Goal: Transaction & Acquisition: Purchase product/service

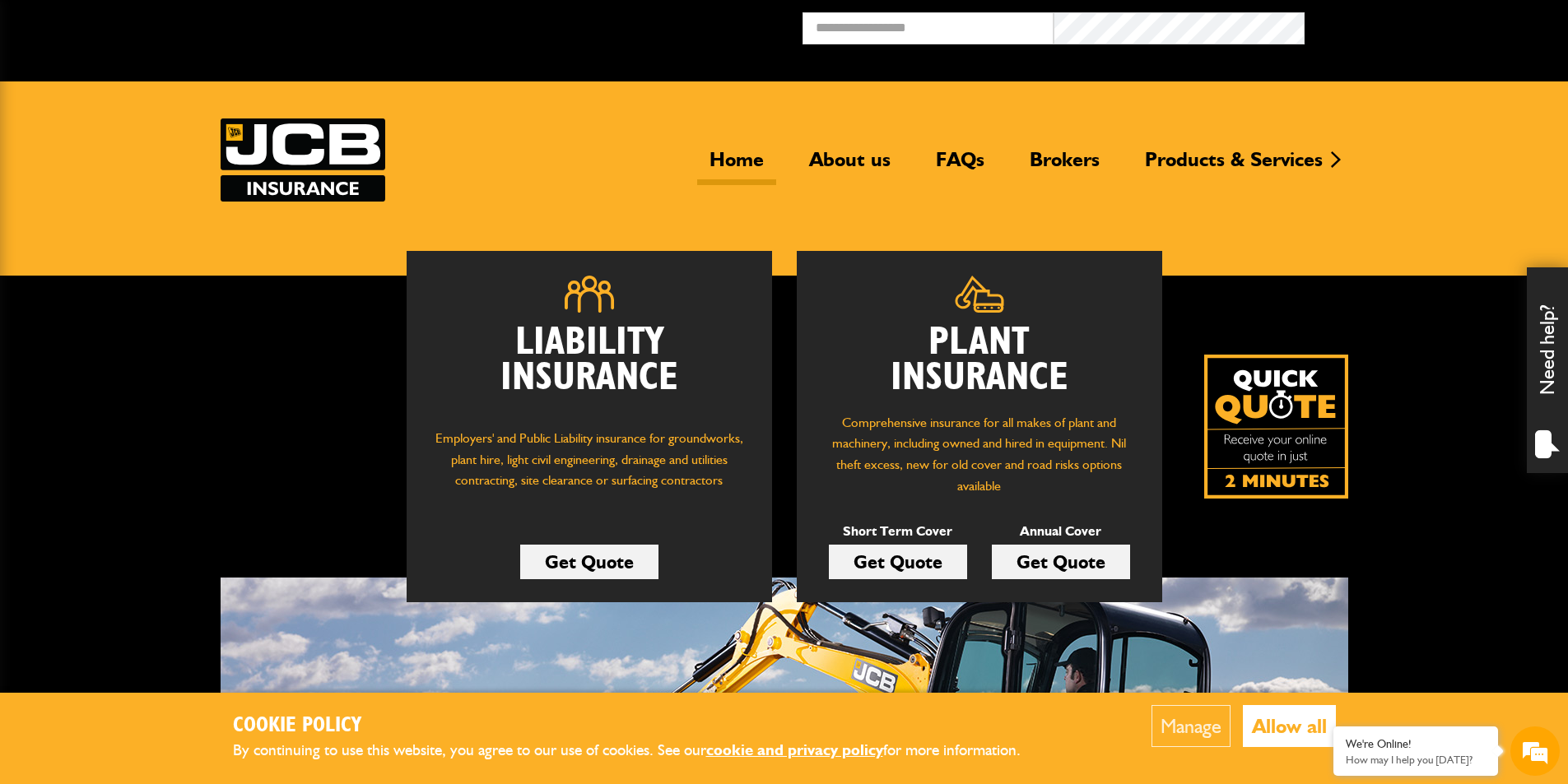
click at [946, 564] on link "Get Quote" at bounding box center [898, 562] width 138 height 35
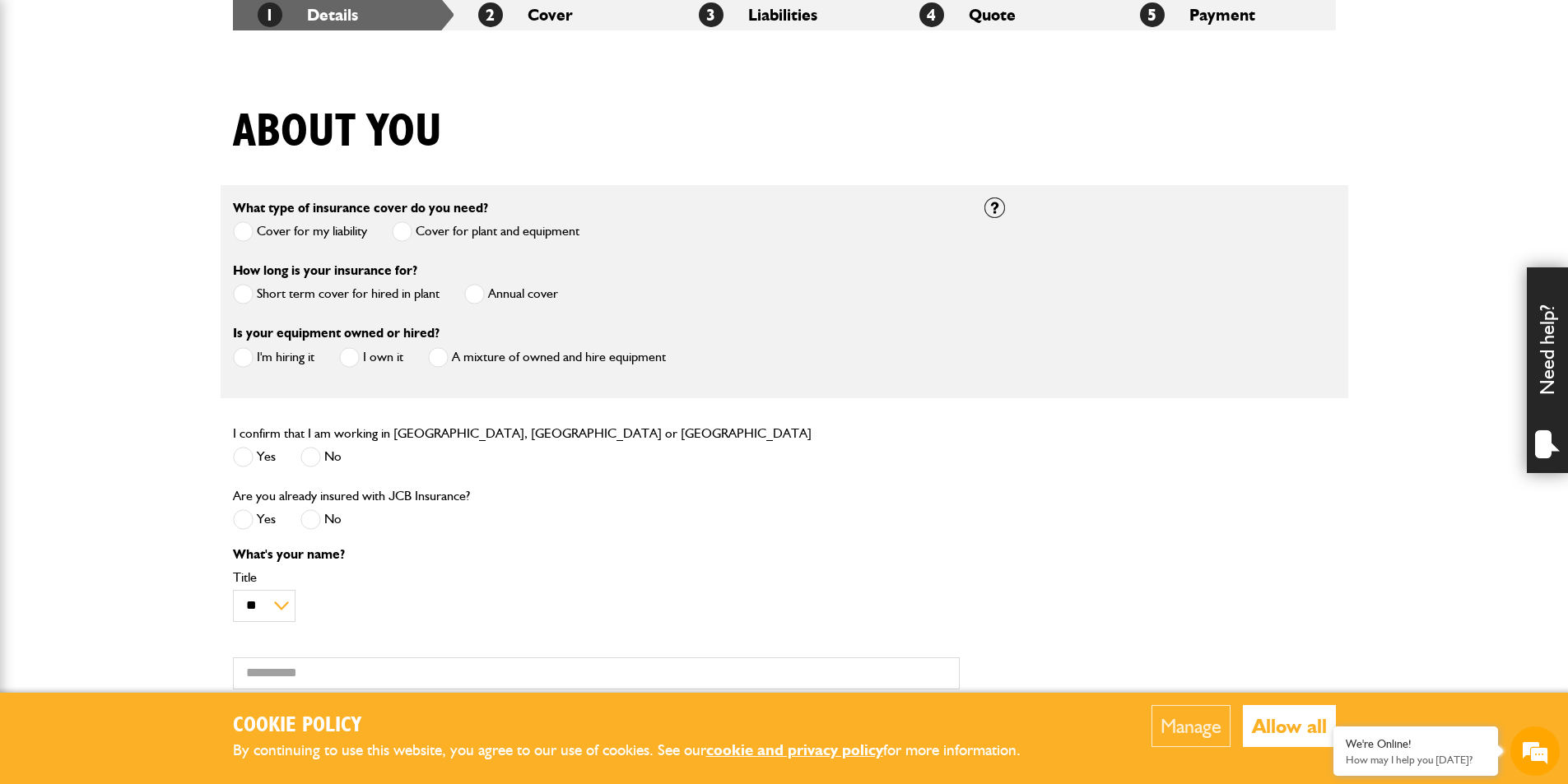
scroll to position [329, 0]
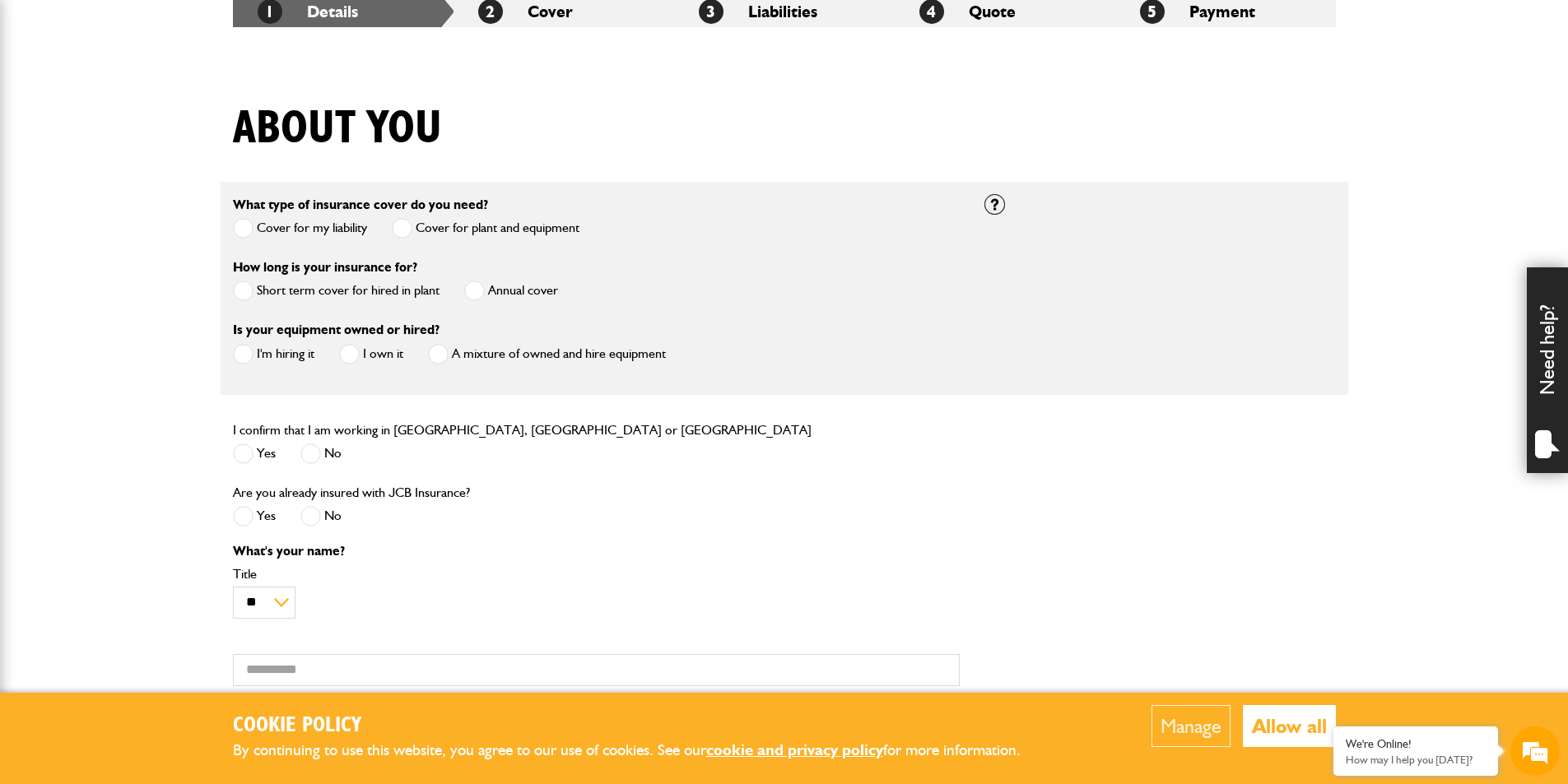
click at [305, 229] on label "Cover for my liability" at bounding box center [300, 228] width 134 height 20
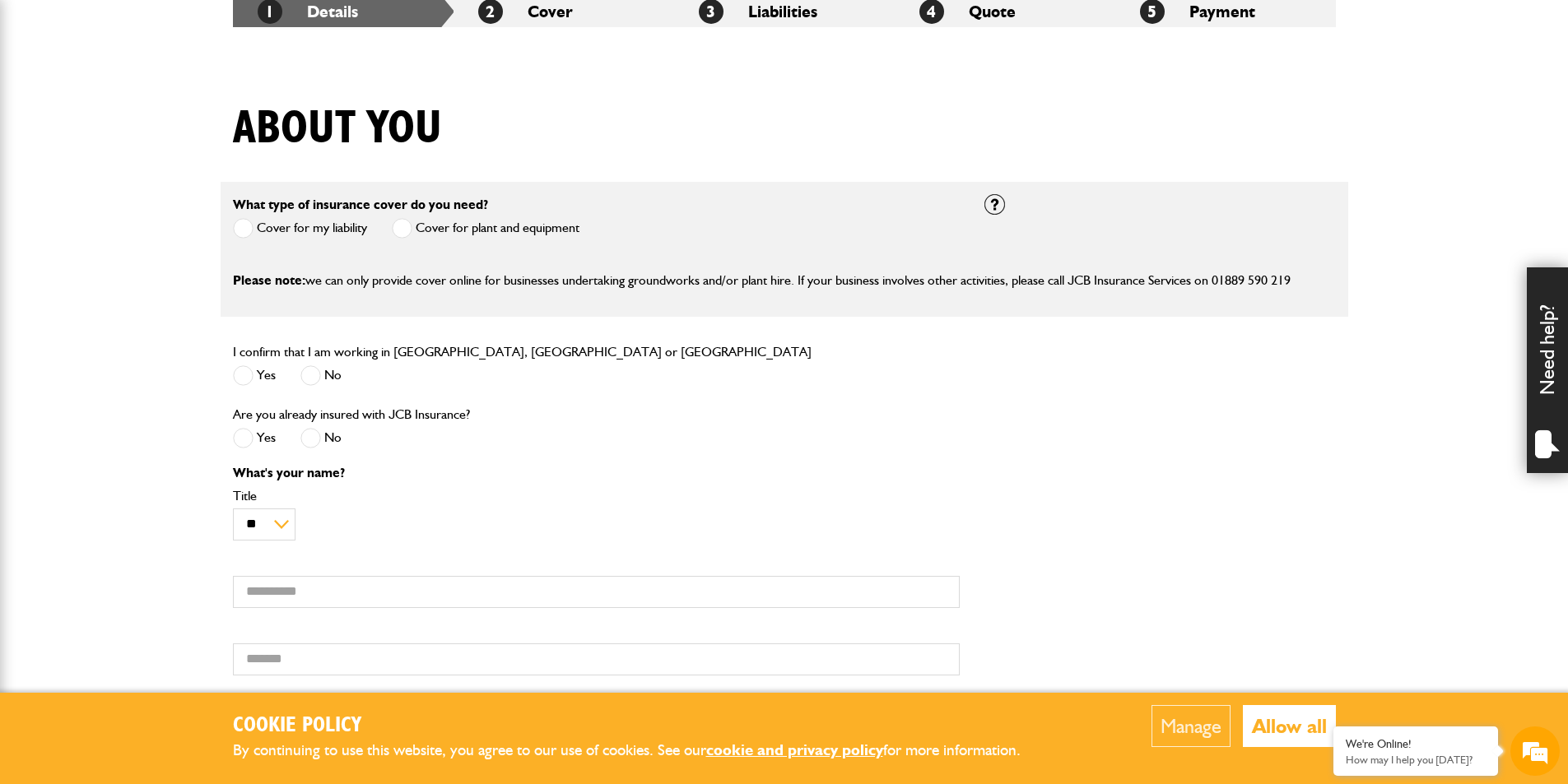
click at [424, 231] on label "Cover for plant and equipment" at bounding box center [485, 228] width 188 height 20
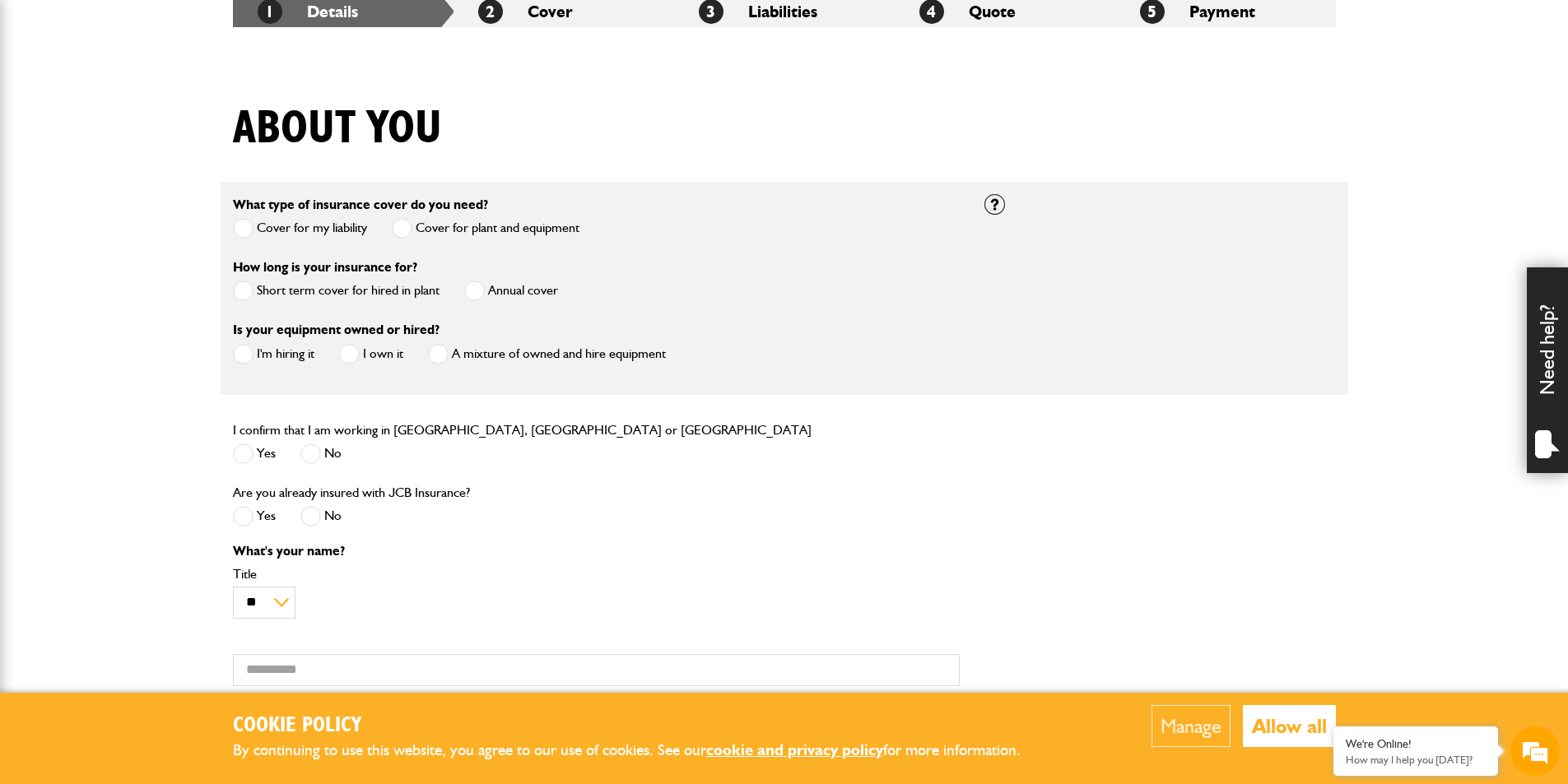
click at [312, 224] on label "Cover for my liability" at bounding box center [300, 228] width 134 height 20
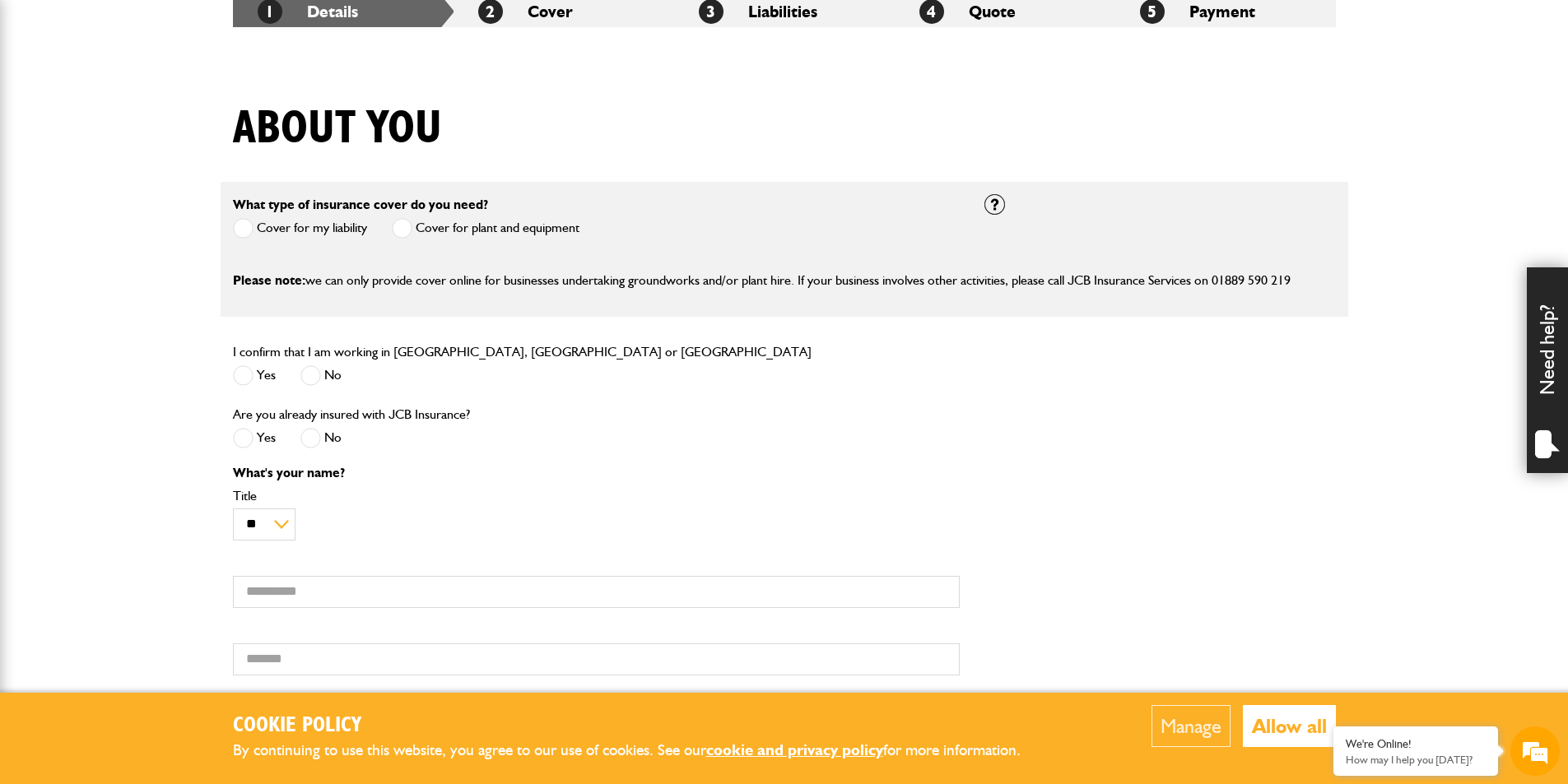
click at [418, 229] on label "Cover for plant and equipment" at bounding box center [485, 228] width 188 height 20
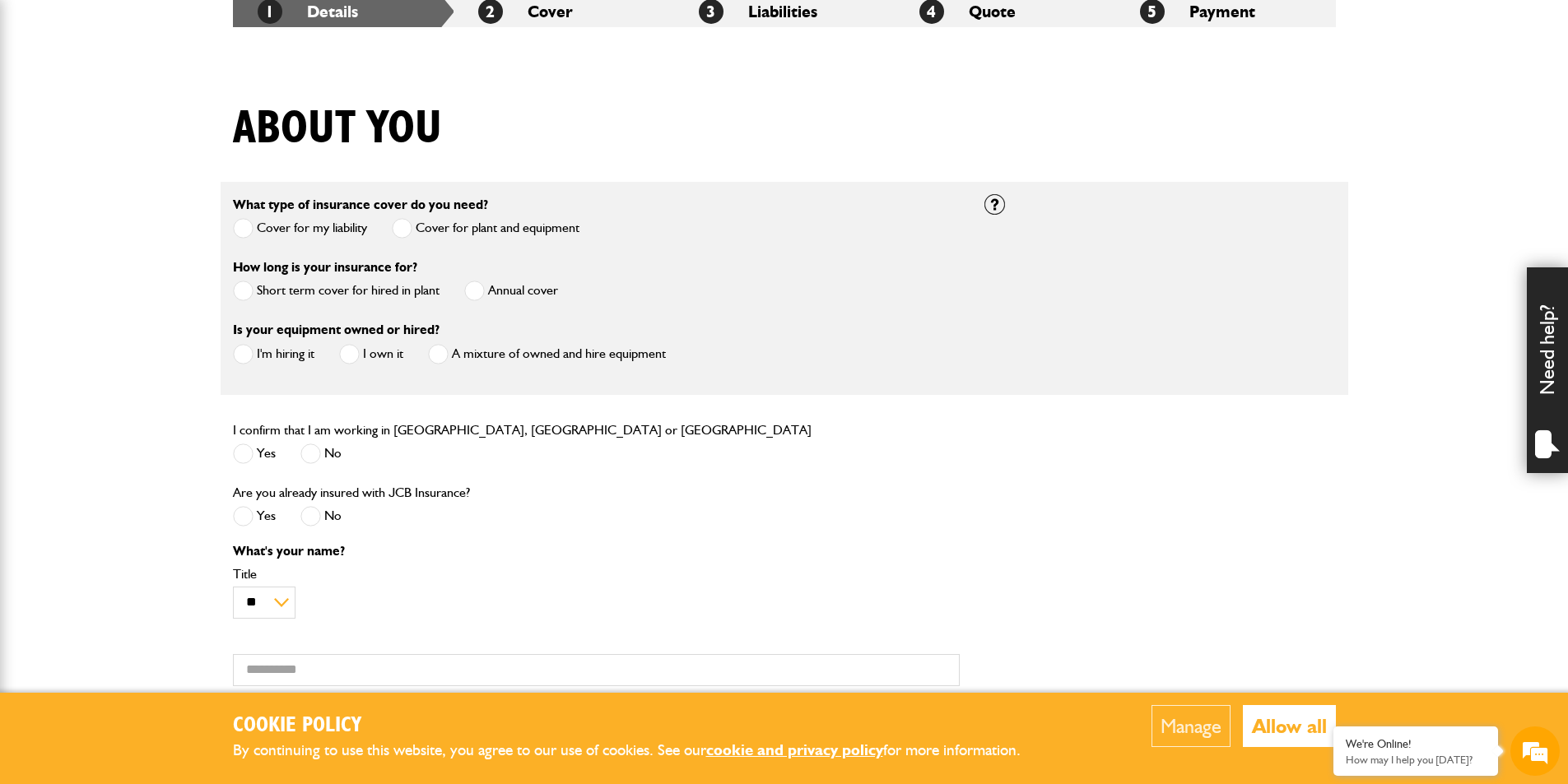
click at [246, 349] on span at bounding box center [243, 353] width 20 height 20
click at [262, 287] on label "Short term cover for hired in plant" at bounding box center [337, 290] width 207 height 20
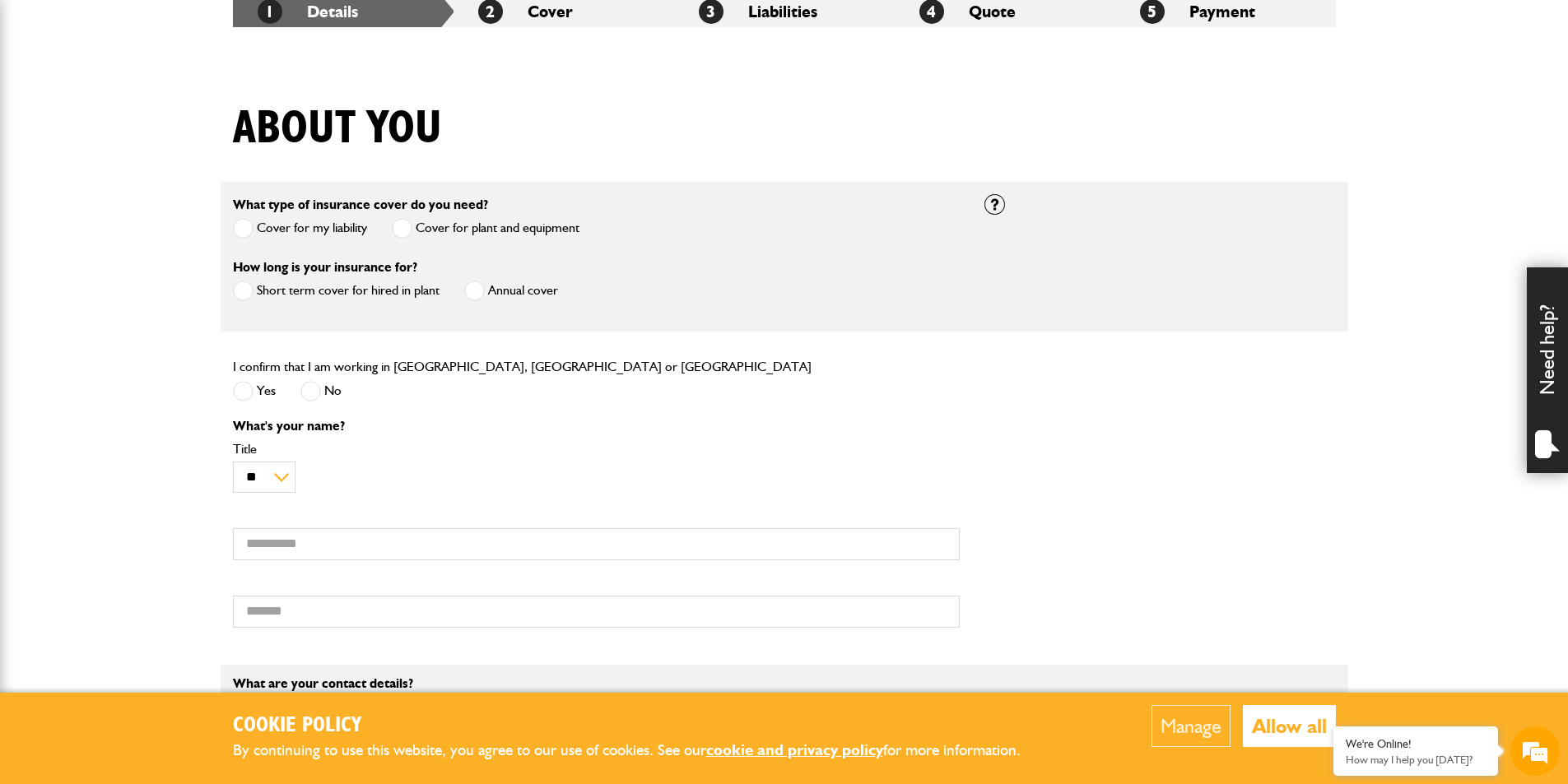
scroll to position [0, 0]
click at [432, 226] on label "Cover for plant and equipment" at bounding box center [485, 228] width 188 height 20
